Goal: Register for event/course

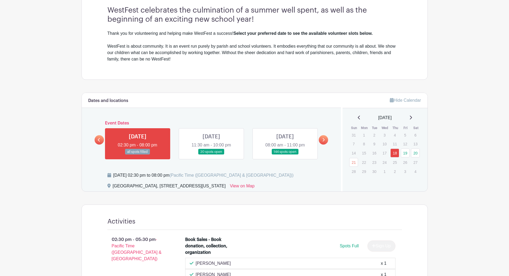
scroll to position [160, 0]
click at [211, 154] on link at bounding box center [211, 154] width 0 height 0
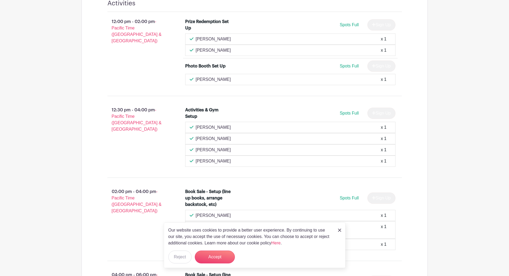
scroll to position [829, 0]
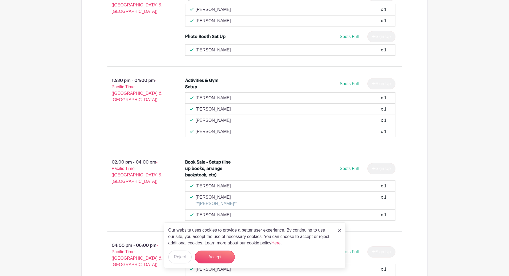
click at [339, 230] on img at bounding box center [339, 229] width 3 height 3
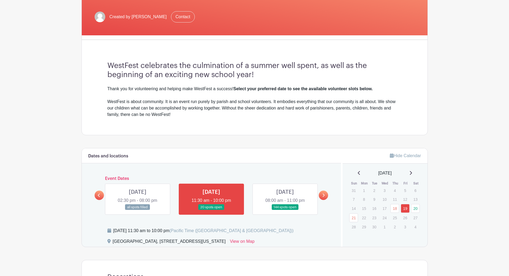
scroll to position [107, 0]
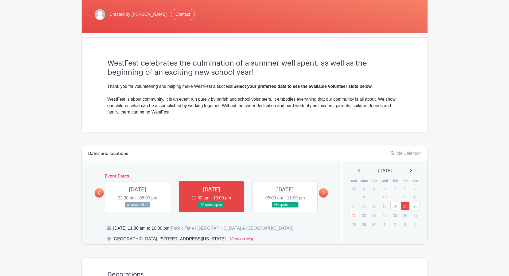
click at [322, 193] on icon at bounding box center [323, 193] width 2 height 4
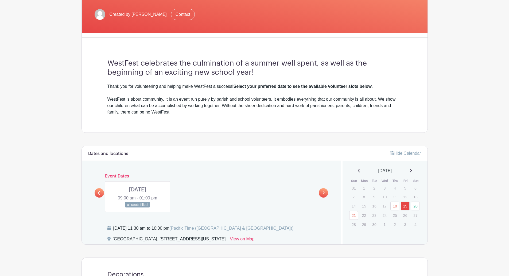
click at [102, 191] on link at bounding box center [99, 192] width 9 height 9
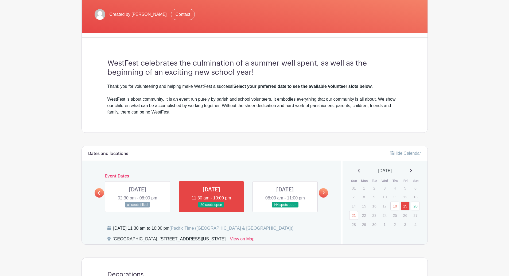
click at [285, 207] on link at bounding box center [285, 207] width 0 height 0
click at [416, 206] on link "20" at bounding box center [415, 205] width 9 height 9
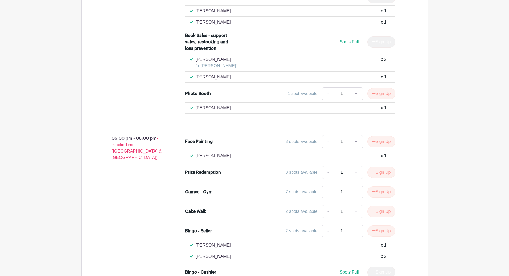
scroll to position [2187, 0]
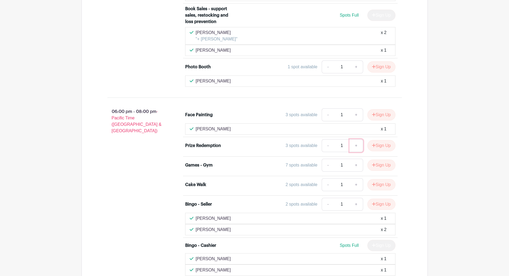
click at [356, 139] on link "+" at bounding box center [356, 145] width 13 height 13
click at [327, 139] on link "-" at bounding box center [328, 145] width 12 height 13
type input "1"
click at [379, 140] on button "Sign Up" at bounding box center [382, 145] width 28 height 11
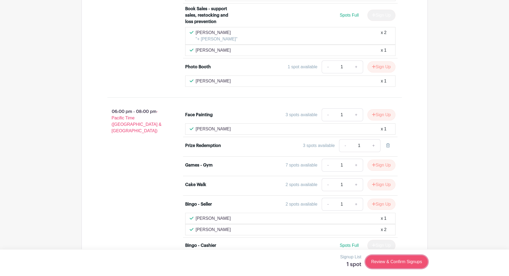
click at [392, 264] on link "Review & Confirm Signups" at bounding box center [397, 261] width 62 height 13
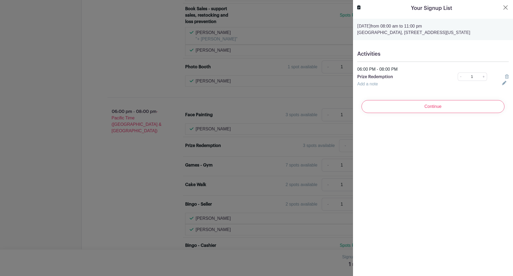
click at [374, 82] on link "Add a note" at bounding box center [367, 84] width 21 height 5
click at [502, 87] on icon at bounding box center [503, 87] width 3 height 4
click at [430, 108] on input "Continue" at bounding box center [433, 106] width 143 height 13
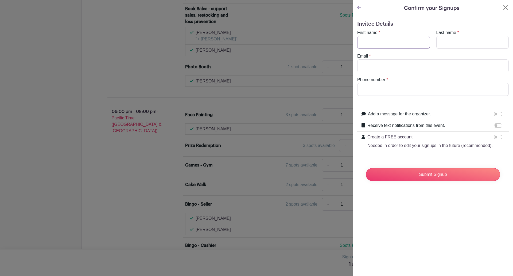
click at [377, 39] on input "First name" at bounding box center [393, 42] width 73 height 13
type input "[GEOGRAPHIC_DATA]"
type input "Hall"
type input "[EMAIL_ADDRESS][DOMAIN_NAME]"
type input "2064455479"
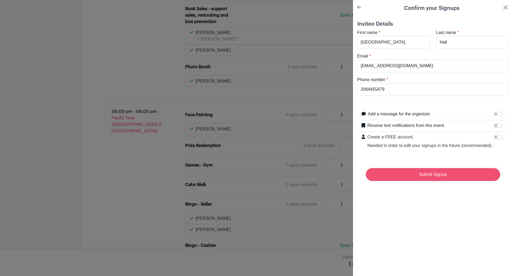
click at [450, 180] on input "Submit Signup" at bounding box center [433, 174] width 134 height 13
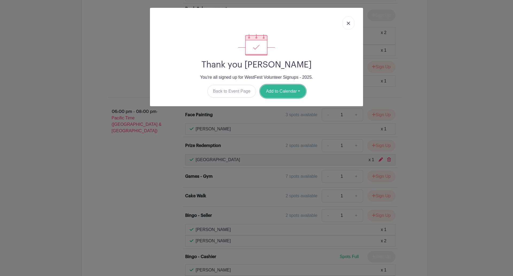
click at [279, 89] on button "Add to Calendar" at bounding box center [282, 91] width 45 height 13
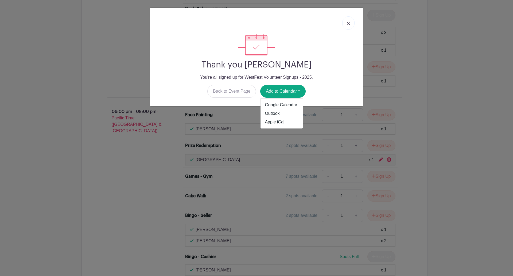
click at [450, 81] on div "Thank you [PERSON_NAME] You're all signed up for WestFest Volunteer Signups - 2…" at bounding box center [256, 138] width 513 height 276
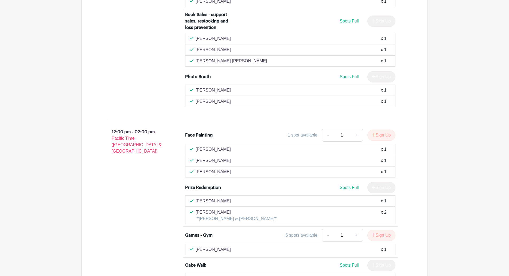
scroll to position [1065, 0]
